Goal: Contribute content: Add original content to the website for others to see

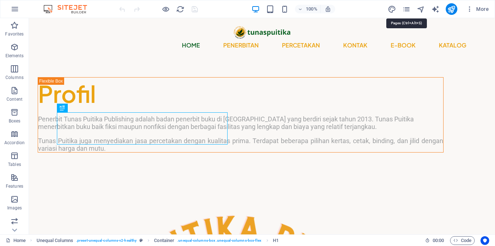
click at [402, 8] on div "More" at bounding box center [440, 9] width 104 height 12
click at [409, 9] on icon "pages" at bounding box center [406, 9] width 8 height 8
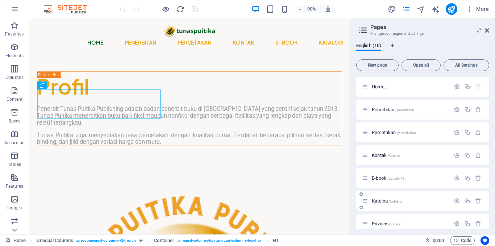
click at [379, 201] on span "Katalog /katalog" at bounding box center [387, 200] width 30 height 5
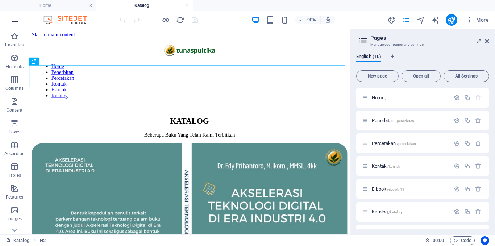
click at [17, 20] on icon "button" at bounding box center [15, 20] width 9 height 9
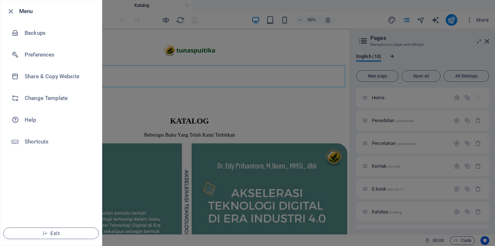
click at [127, 113] on div at bounding box center [247, 123] width 495 height 246
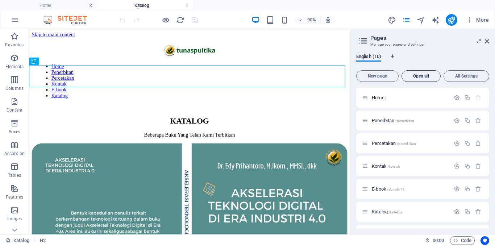
click at [421, 78] on span "Open all" at bounding box center [421, 76] width 33 height 4
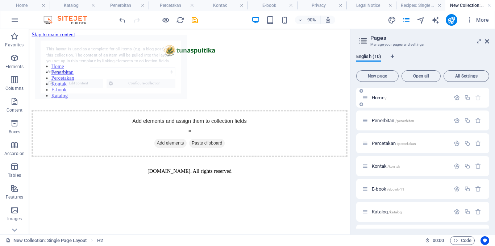
select select "689c878d15d14ba42e03c0fc"
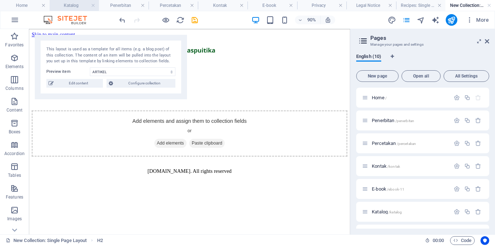
click at [79, 7] on h4 "Katalog" at bounding box center [75, 5] width 50 height 8
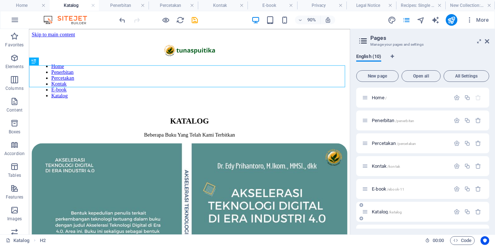
click at [381, 212] on span "Katalog /katalog" at bounding box center [387, 211] width 30 height 5
click at [421, 77] on span "Open all" at bounding box center [421, 76] width 33 height 4
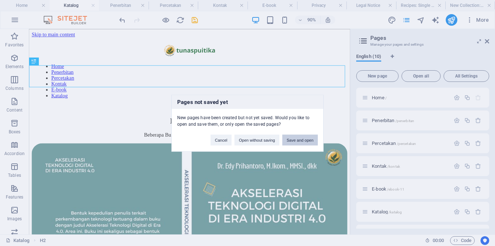
click at [292, 143] on button "Save and open" at bounding box center [300, 140] width 36 height 11
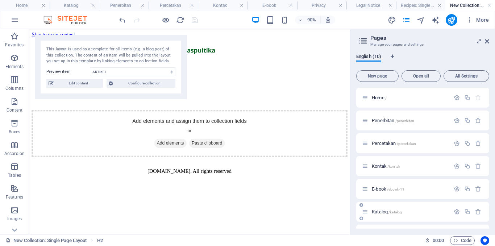
click at [379, 214] on div "Katalog /katalog" at bounding box center [406, 212] width 88 height 8
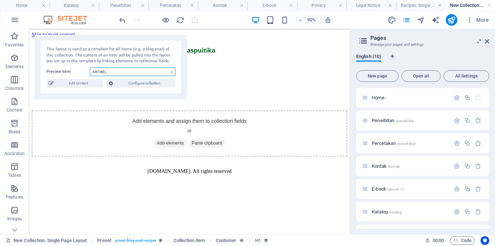
click at [138, 74] on select "ARTIKEL" at bounding box center [133, 71] width 86 height 9
click at [132, 73] on select "ARTIKEL" at bounding box center [133, 71] width 86 height 9
click at [93, 84] on span "Edit content" at bounding box center [78, 83] width 45 height 9
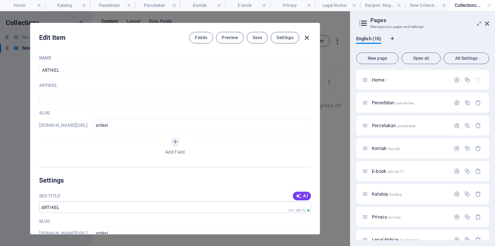
click at [307, 35] on icon "button" at bounding box center [307, 38] width 8 height 8
type input "artikel"
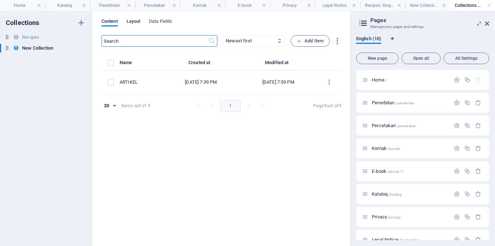
click at [141, 22] on span "Layout" at bounding box center [134, 22] width 14 height 10
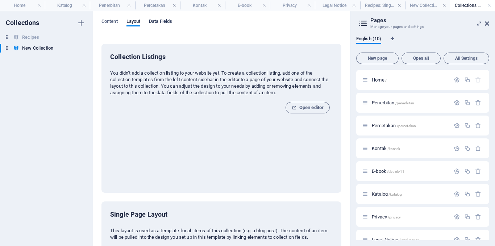
click at [156, 22] on span "Data Fields" at bounding box center [160, 22] width 23 height 10
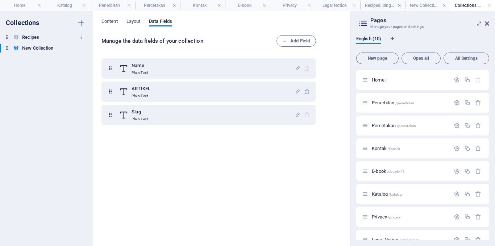
click at [38, 40] on h6 "Recipes" at bounding box center [30, 37] width 17 height 9
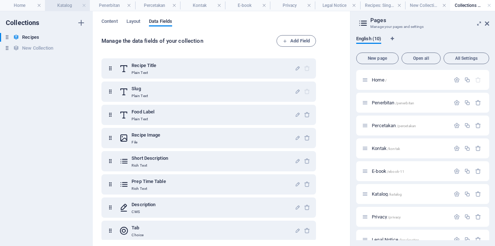
click at [62, 4] on h4 "Katalog" at bounding box center [67, 5] width 45 height 8
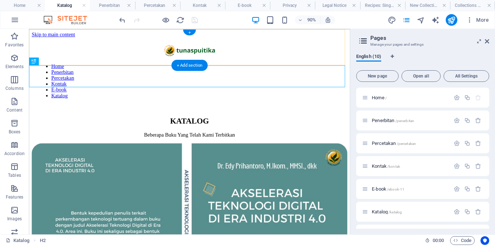
drag, startPoint x: 221, startPoint y: 93, endPoint x: 128, endPoint y: 111, distance: 94.8
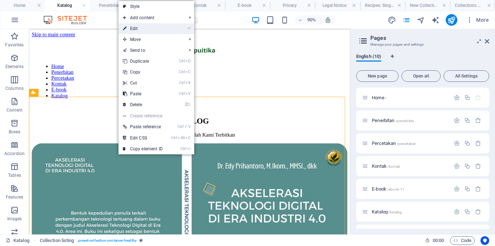
click at [169, 28] on li "⏎ Edit" at bounding box center [157, 28] width 76 height 11
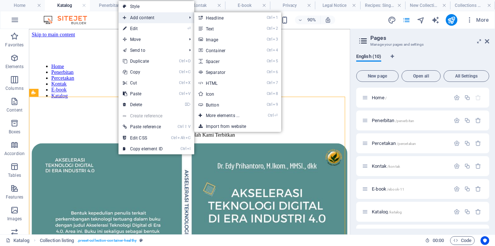
click at [178, 20] on span "Add content" at bounding box center [151, 17] width 65 height 11
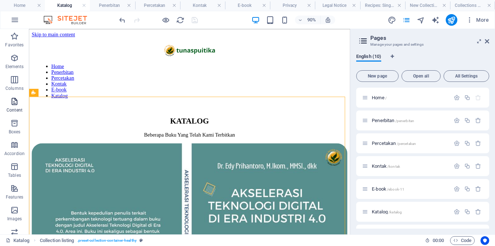
click at [10, 104] on icon "button" at bounding box center [14, 101] width 9 height 9
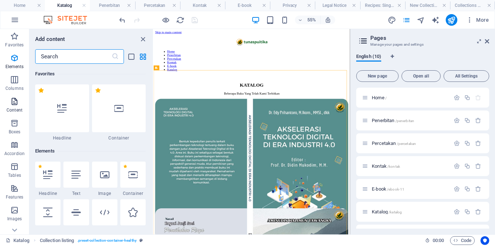
scroll to position [1269, 0]
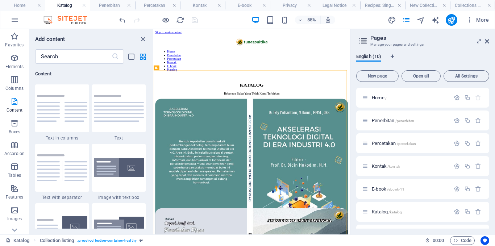
click at [64, 39] on h6 "Add content" at bounding box center [50, 39] width 30 height 9
click at [48, 36] on h6 "Add content" at bounding box center [50, 39] width 30 height 9
click at [17, 59] on icon "button" at bounding box center [14, 58] width 9 height 9
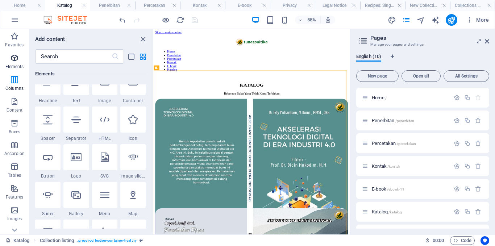
scroll to position [77, 0]
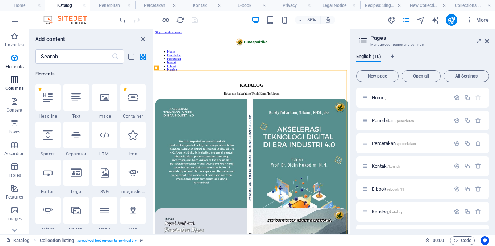
click at [16, 75] on icon "button" at bounding box center [14, 79] width 9 height 9
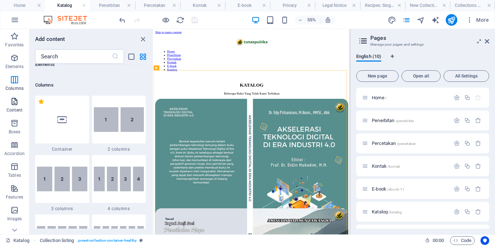
scroll to position [359, 0]
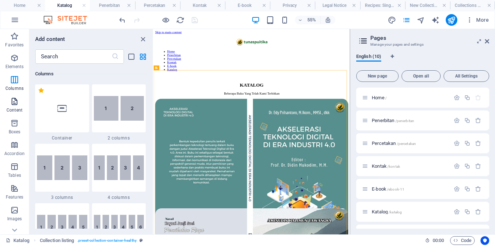
click at [15, 103] on icon "button" at bounding box center [14, 101] width 9 height 9
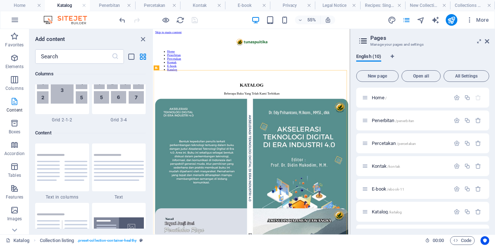
scroll to position [1269, 0]
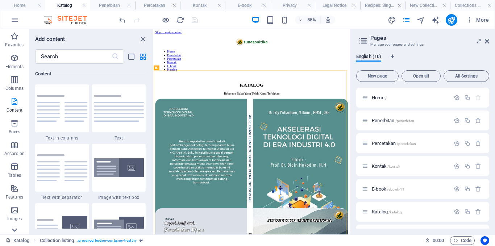
click at [17, 231] on icon at bounding box center [14, 230] width 10 height 10
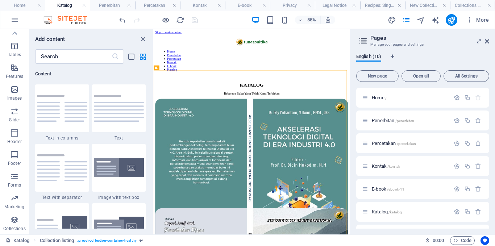
click at [362, 38] on icon at bounding box center [363, 41] width 11 height 10
click at [409, 17] on icon "pages" at bounding box center [406, 20] width 8 height 8
click at [376, 212] on span "Katalog /katalog" at bounding box center [387, 211] width 30 height 5
click at [17, 228] on p "Collections" at bounding box center [14, 229] width 22 height 6
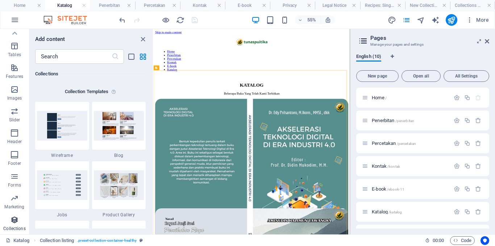
scroll to position [6638, 0]
click at [144, 40] on icon "close panel" at bounding box center [143, 39] width 8 height 8
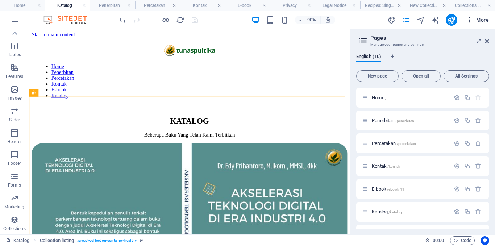
click at [471, 20] on icon "button" at bounding box center [469, 19] width 7 height 7
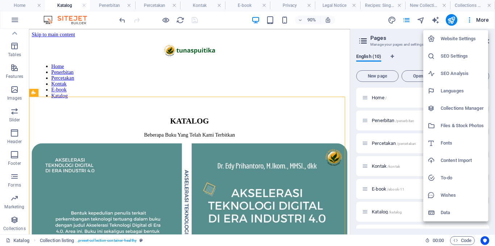
click at [360, 41] on div at bounding box center [247, 123] width 495 height 246
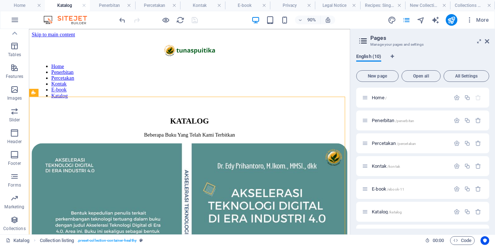
click at [375, 54] on span "English (10)" at bounding box center [368, 57] width 25 height 10
click at [432, 76] on span "Open all" at bounding box center [421, 76] width 33 height 4
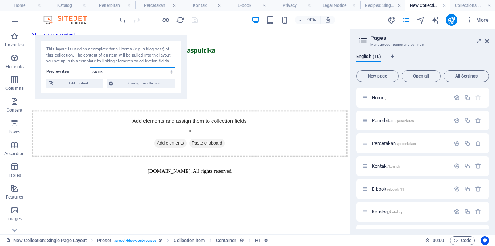
click at [104, 72] on select "ARTIKEL" at bounding box center [133, 71] width 86 height 9
click at [61, 5] on h4 "Katalog" at bounding box center [67, 5] width 45 height 8
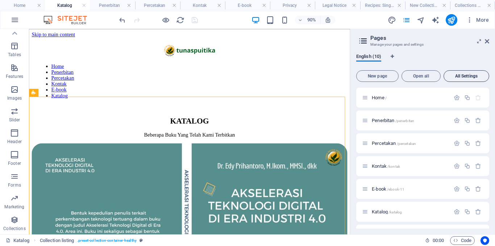
click at [472, 78] on span "All Settings" at bounding box center [466, 76] width 39 height 4
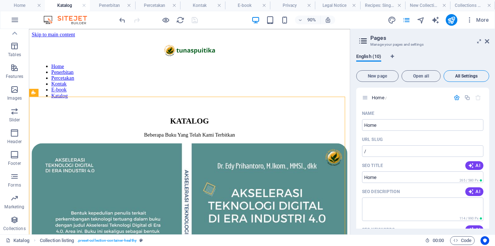
scroll to position [2318, 0]
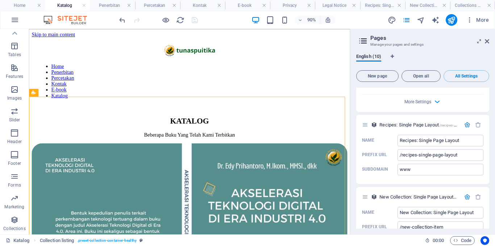
click at [492, 136] on div "English (10) New page Open all All Settings Home / Name Home ​ URL SLUG / ​ SEO…" at bounding box center [423, 141] width 145 height 187
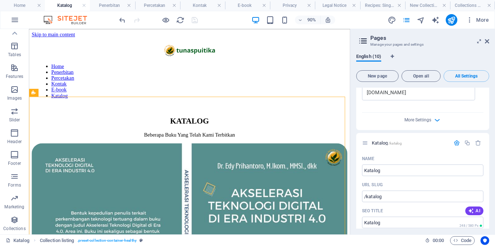
scroll to position [1446, 0]
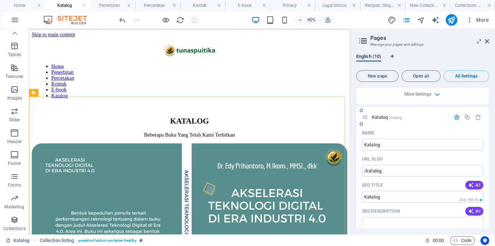
click at [383, 117] on span "Katalog /katalog" at bounding box center [387, 117] width 30 height 5
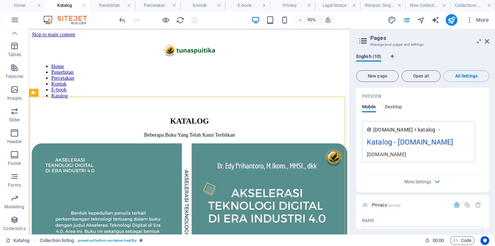
scroll to position [1652, 0]
click at [412, 183] on span "More Settings" at bounding box center [418, 181] width 27 height 5
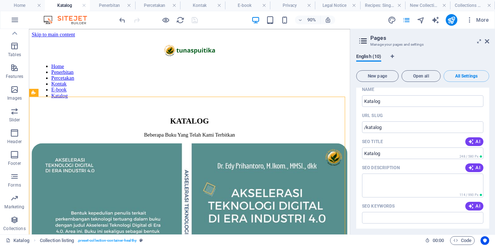
scroll to position [1416, 0]
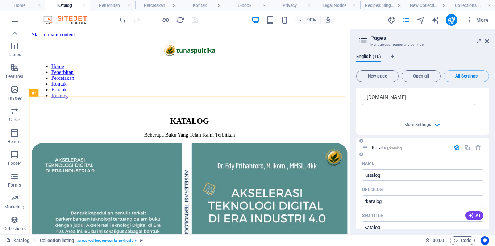
click at [458, 147] on icon "button" at bounding box center [457, 148] width 6 height 6
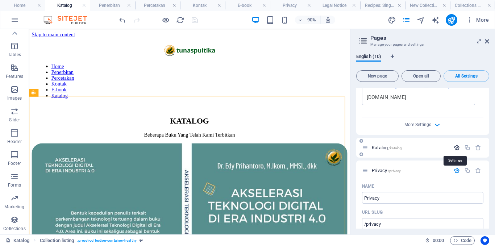
click at [458, 147] on icon "button" at bounding box center [457, 148] width 6 height 6
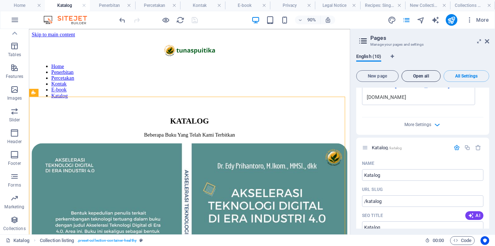
click at [430, 75] on span "Open all" at bounding box center [421, 76] width 33 height 4
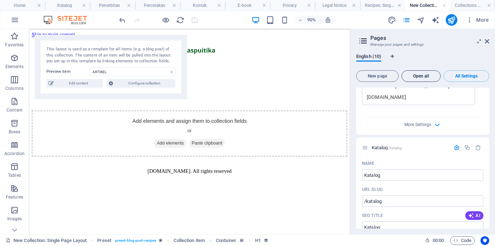
click at [430, 75] on span "Open all" at bounding box center [421, 76] width 33 height 4
click at [370, 67] on nav "Home Penerbitan Percetakan Kontak E-book Katalog" at bounding box center [207, 86] width 336 height 39
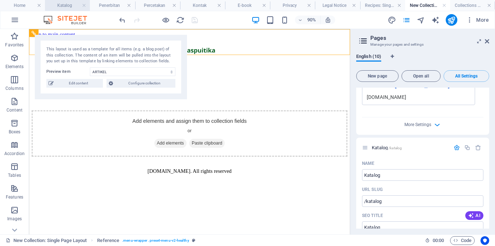
click at [63, 4] on h4 "Katalog" at bounding box center [67, 5] width 45 height 8
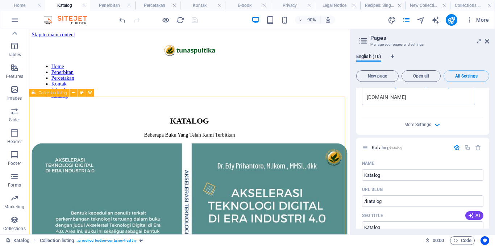
click at [33, 93] on icon at bounding box center [34, 93] width 4 height 8
click at [74, 93] on icon at bounding box center [74, 92] width 4 height 7
click at [72, 93] on icon at bounding box center [74, 92] width 4 height 7
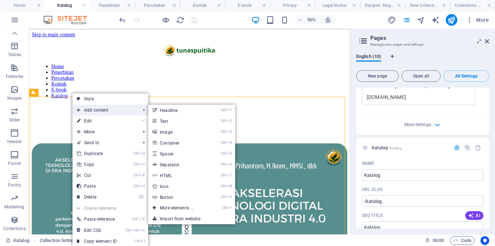
click at [105, 113] on span "Add content" at bounding box center [105, 110] width 65 height 11
click at [104, 114] on span "Add content" at bounding box center [105, 110] width 65 height 11
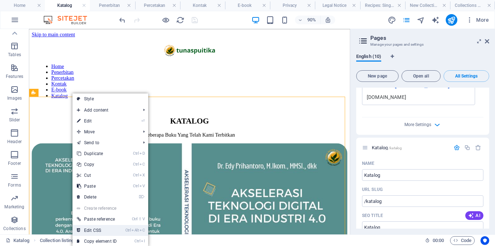
click at [103, 234] on link "Ctrl Alt C Edit CSS" at bounding box center [97, 230] width 49 height 11
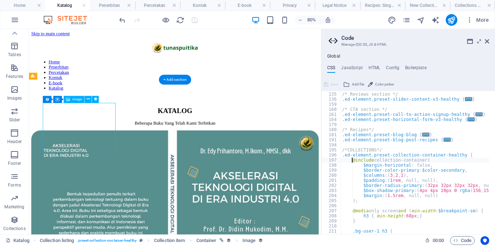
type textarea "@include collection-container("
click at [87, 101] on icon at bounding box center [88, 99] width 3 height 6
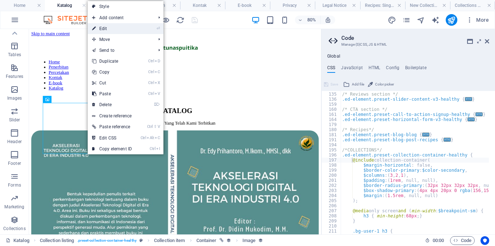
click at [104, 28] on link "⏎ Edit" at bounding box center [112, 28] width 49 height 11
select select "recipe-image"
select select "%"
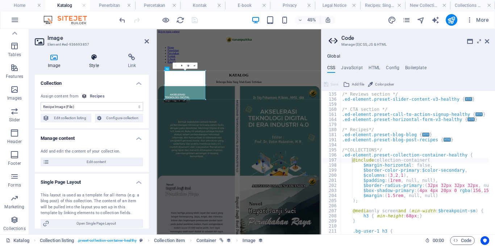
click at [97, 61] on icon at bounding box center [94, 57] width 36 height 7
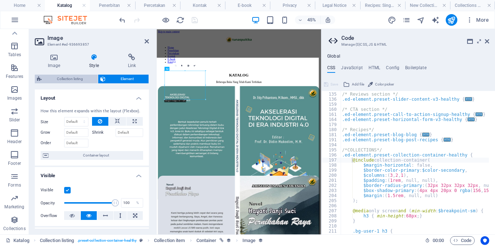
click at [82, 80] on span "Collection listing" at bounding box center [70, 79] width 52 height 9
select select "683d61ac62fab7f95108bb18"
select select "createdAt_DESC"
select select "rem"
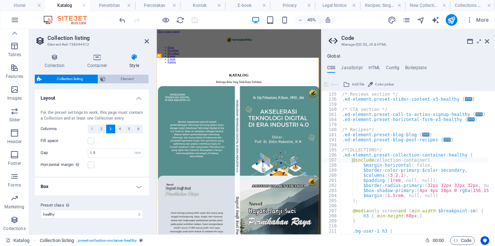
click at [128, 81] on span "Element" at bounding box center [127, 79] width 39 height 9
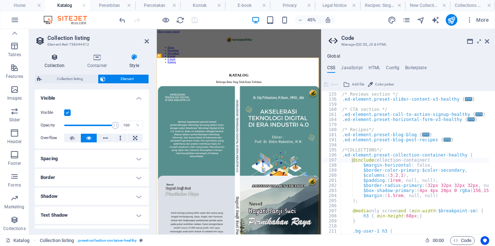
click at [55, 55] on icon at bounding box center [55, 57] width 40 height 7
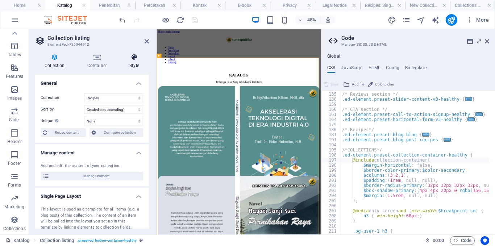
click at [134, 63] on h4 "Style" at bounding box center [134, 61] width 29 height 15
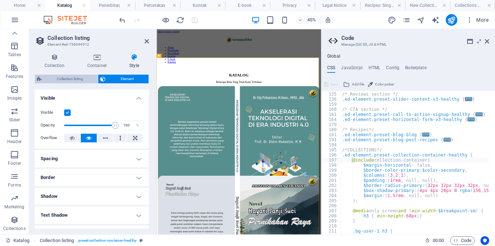
click at [73, 80] on span "Collection listing" at bounding box center [70, 79] width 52 height 9
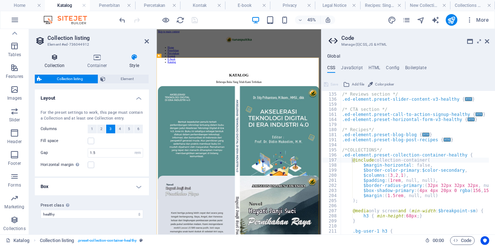
click at [60, 61] on h4 "Collection" at bounding box center [56, 61] width 43 height 15
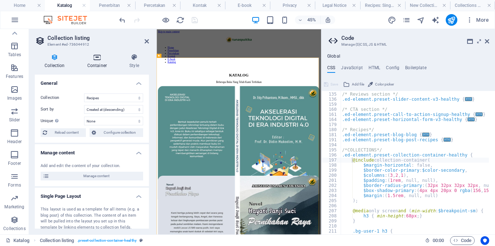
click at [92, 61] on h4 "Container" at bounding box center [99, 61] width 42 height 15
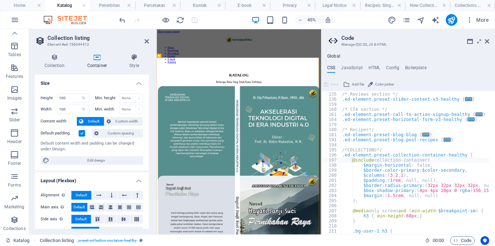
drag, startPoint x: 150, startPoint y: 92, endPoint x: 150, endPoint y: 126, distance: 34.1
click at [150, 126] on div "Collection Container Style General Collection New Collection Recipes Sort by Cr…" at bounding box center [92, 141] width 126 height 187
click at [149, 34] on header "Collection listing Element #ed-736044912" at bounding box center [92, 38] width 114 height 19
click at [145, 42] on icon at bounding box center [147, 41] width 4 height 6
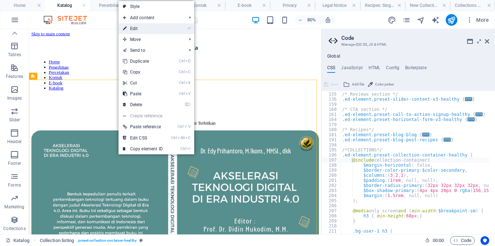
click at [150, 29] on link "⏎ Edit" at bounding box center [143, 28] width 49 height 11
select select "%"
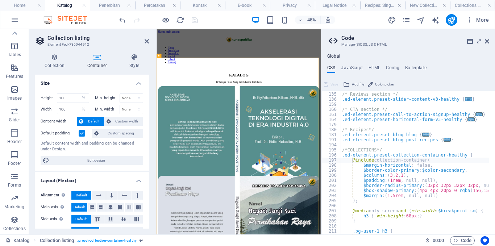
click at [489, 46] on aside "Code Manage (S)CSS, JS & HTML Global CSS JavaScript HTML Config Boilerplate @in…" at bounding box center [408, 132] width 174 height 206
click at [488, 39] on icon at bounding box center [487, 41] width 4 height 6
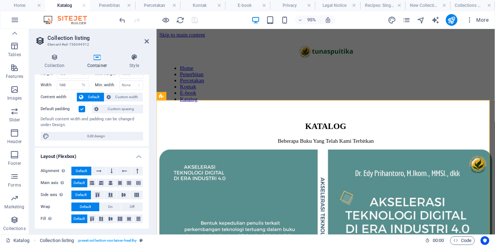
scroll to position [25, 0]
click at [47, 63] on h4 "Collection" at bounding box center [56, 61] width 43 height 15
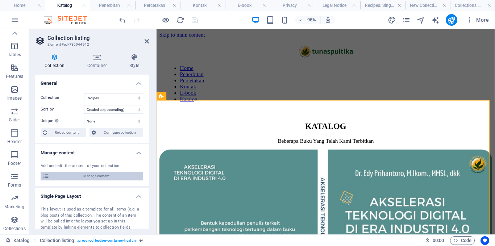
click at [135, 177] on span "Manage content" at bounding box center [96, 176] width 90 height 9
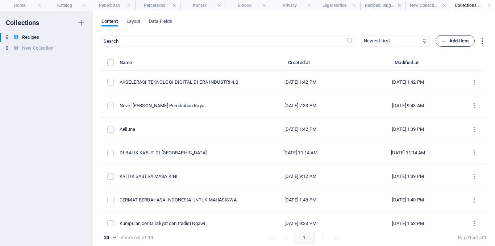
click at [449, 40] on span "Add Item" at bounding box center [455, 41] width 27 height 9
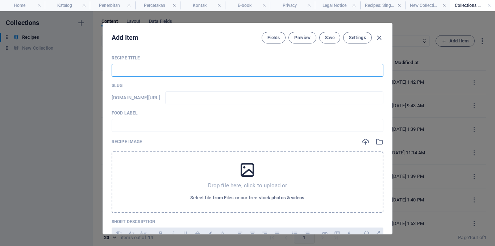
click at [270, 74] on input "text" at bounding box center [248, 70] width 272 height 13
paste input "KETERAMPILAN MENULIS AKADEMIK UNTUK PERGURUAN TINGGI fix"
type input "KETERAMPILAN MENULIS AKADEMIK UNTUK PERGURUAN TINGGI fix"
type input "keterampilan-menulis-akademik-untuk-perguruan-tinggi-fix"
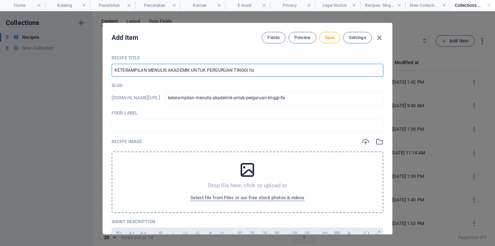
type input "KETERAMPILAN MENULIS AKADEMIK UNTUK PERGURUAN TINGGI fi"
type input "keterampilan-menulis-akademik-untuk-perguruan-tinggi-fi"
type input "KETERAMPILAN MENULIS AKADEMIK UNTUK PERGURUAN TINGGI f"
type input "keterampilan-menulis-akademik-untuk-perguruan-tinggi-f"
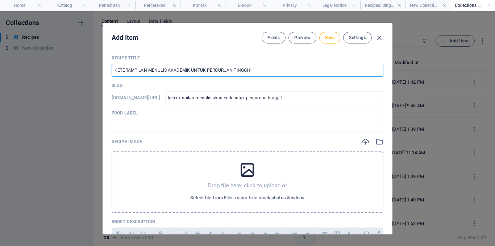
type input "keterampilan-menulis-akademik-untuk-perguruan-tinggi-f"
type input "KETERAMPILAN MENULIS AKADEMIK UNTUK PERGURUAN TINGGI"
type input "keterampilan-menulis-akademik-untuk-perguruan-tinggi"
type input "KETERAMPILAN MENULIS AKADEMIK UNTUK PERGURUAN TINGGI"
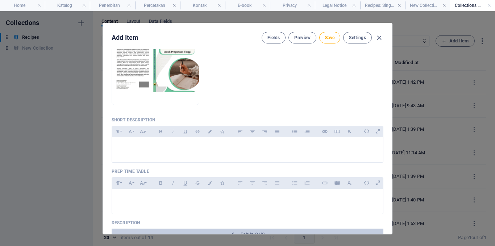
scroll to position [140, 0]
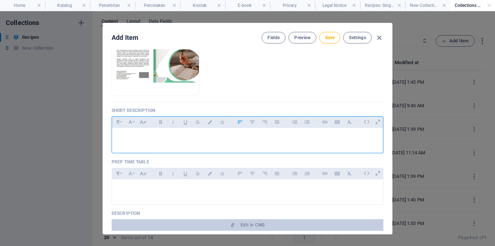
click at [372, 141] on p at bounding box center [248, 137] width 260 height 7
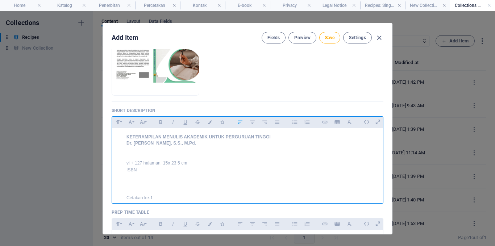
scroll to position [148, 0]
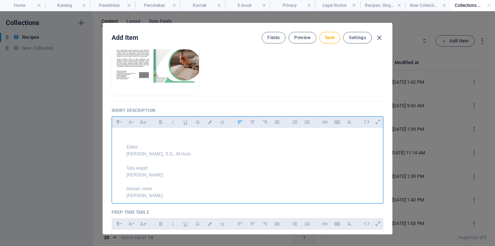
click at [191, 147] on p "Editor" at bounding box center [252, 147] width 250 height 7
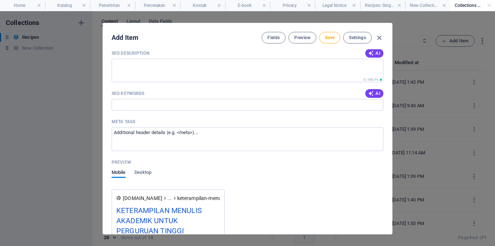
scroll to position [740, 0]
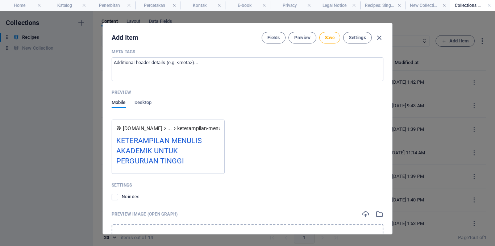
click at [398, 214] on div "Add Item Fields Preview Save Settings Recipe Title KETERAMPILAN MENULIS AKADEMI…" at bounding box center [247, 128] width 495 height 235
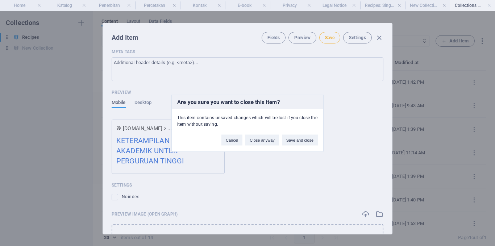
click at [314, 87] on div "Are you sure you want to close this item? This item contains unsaved changes wh…" at bounding box center [247, 123] width 495 height 246
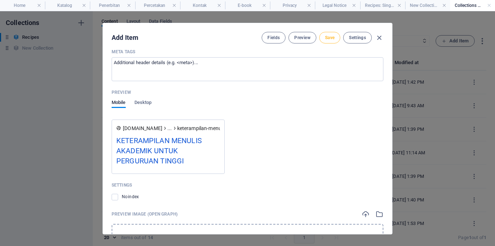
click at [327, 39] on span "Save" at bounding box center [329, 38] width 9 height 6
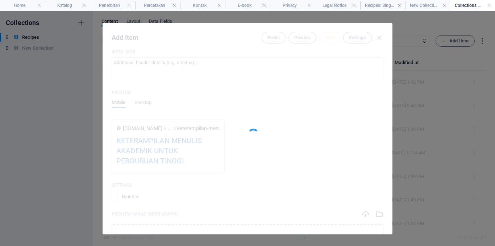
type input "keterampilan-menulis-akademik-untuk-perguruan-tinggi"
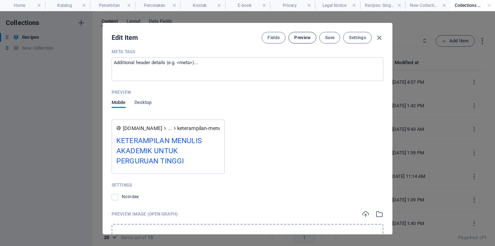
click at [294, 35] on span "Preview" at bounding box center [302, 38] width 16 height 6
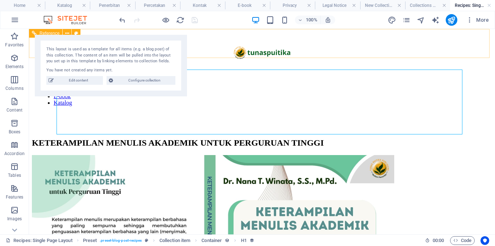
scroll to position [0, 0]
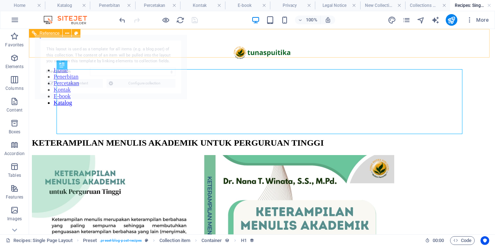
select select "68de4c9800477a517809d2d3"
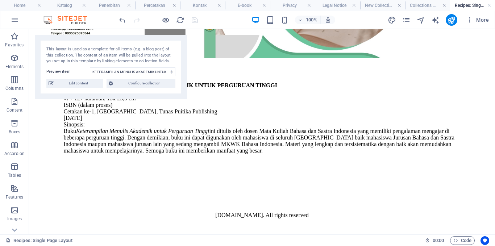
scroll to position [396, 0]
click at [455, 21] on icon "publish" at bounding box center [451, 20] width 8 height 8
